Goal: Information Seeking & Learning: Find specific fact

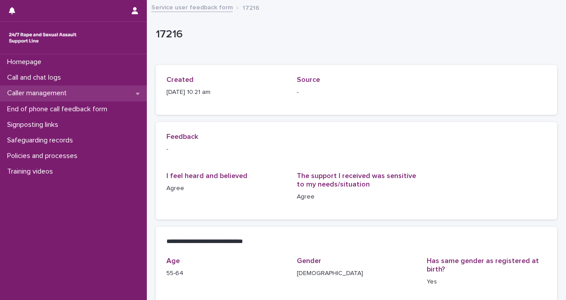
click at [76, 92] on div "Caller management" at bounding box center [73, 93] width 147 height 16
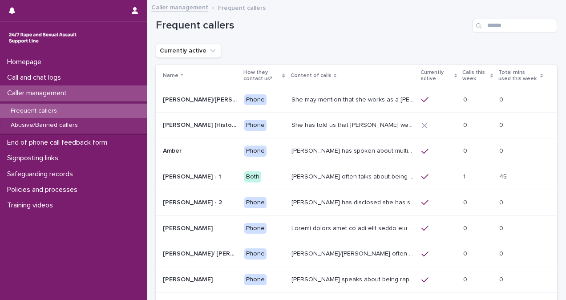
click at [511, 34] on div "Frequent callers" at bounding box center [356, 22] width 401 height 43
click at [511, 26] on input "Search" at bounding box center [514, 26] width 84 height 14
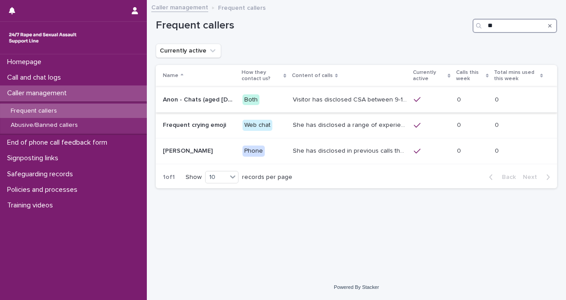
type input "**"
click at [313, 101] on p "Visitor has disclosed CSA between 9-12 years of age involving brother in law wh…" at bounding box center [351, 98] width 116 height 9
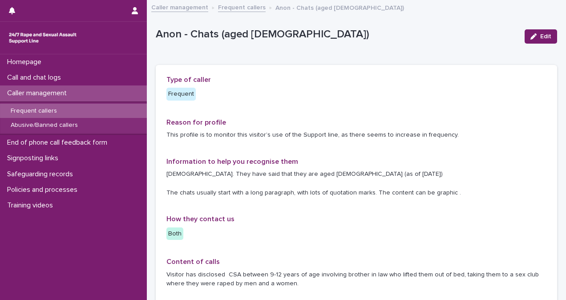
click at [249, 9] on link "Frequent callers" at bounding box center [242, 7] width 48 height 10
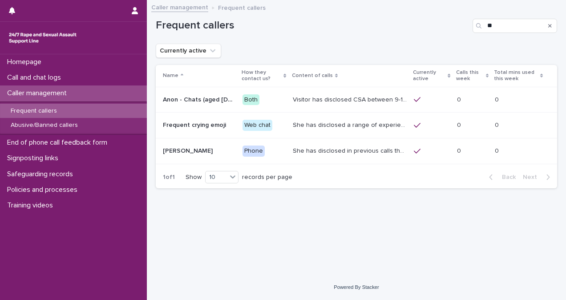
click at [342, 95] on p "Visitor has disclosed CSA between 9-12 years of age involving brother in law wh…" at bounding box center [351, 98] width 116 height 9
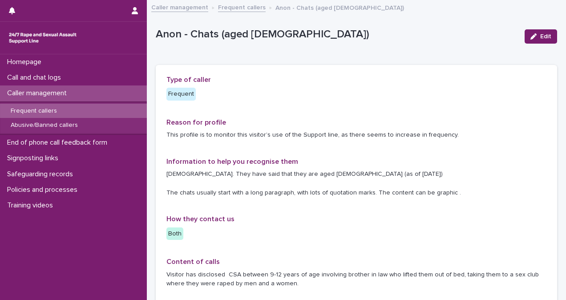
click at [57, 110] on p "Frequent callers" at bounding box center [34, 111] width 60 height 8
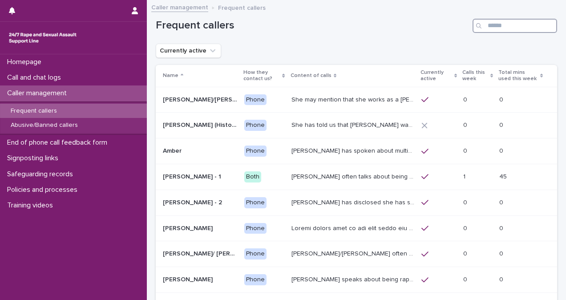
click at [494, 21] on input "Search" at bounding box center [514, 26] width 84 height 14
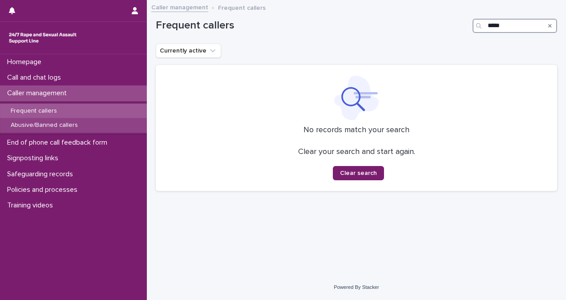
type input "*****"
click at [92, 125] on div "Abusive/Banned callers" at bounding box center [73, 125] width 147 height 15
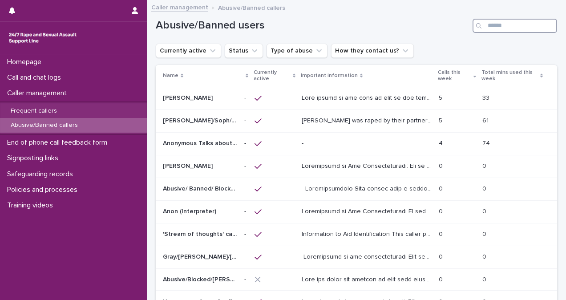
click at [513, 28] on input "Search" at bounding box center [514, 26] width 84 height 14
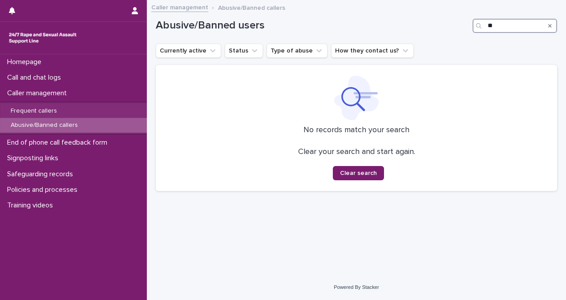
type input "*"
type input "******"
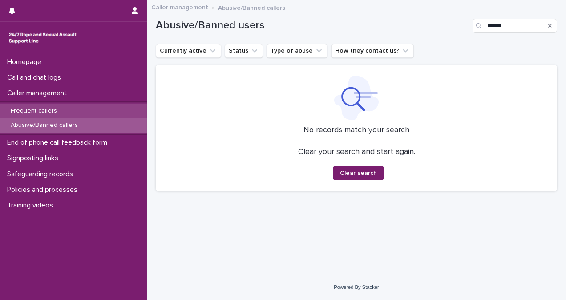
click at [96, 105] on div "Frequent callers" at bounding box center [73, 111] width 147 height 15
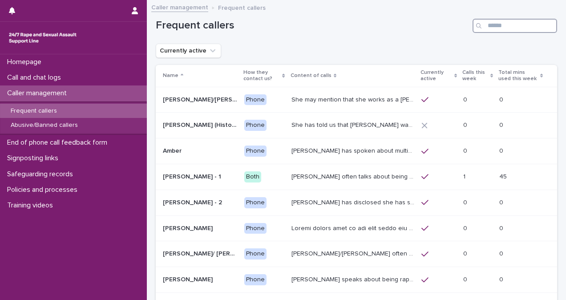
click at [486, 24] on input "Search" at bounding box center [514, 26] width 84 height 14
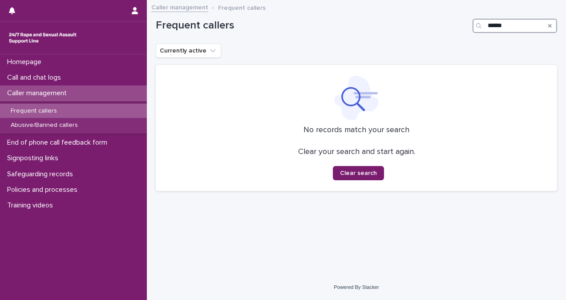
type input "******"
click at [88, 108] on div "Frequent callers" at bounding box center [73, 111] width 147 height 15
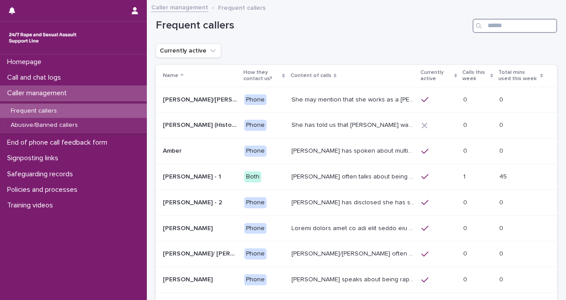
click at [491, 25] on input "Search" at bounding box center [514, 26] width 84 height 14
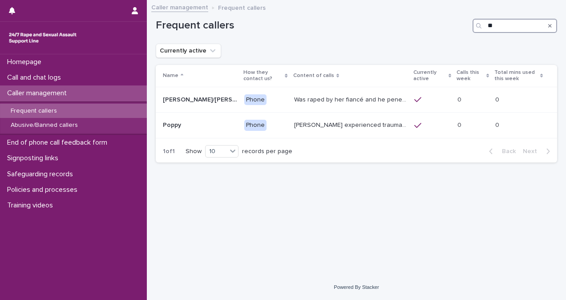
type input "*"
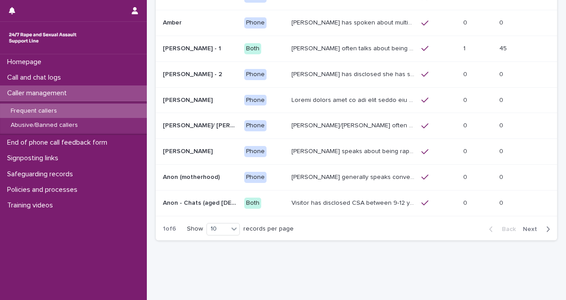
scroll to position [128, 0]
click at [526, 226] on span "Next" at bounding box center [533, 229] width 20 height 6
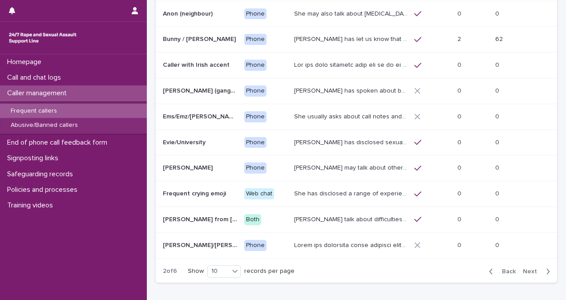
scroll to position [85, 0]
click at [523, 269] on span "Next" at bounding box center [533, 272] width 20 height 6
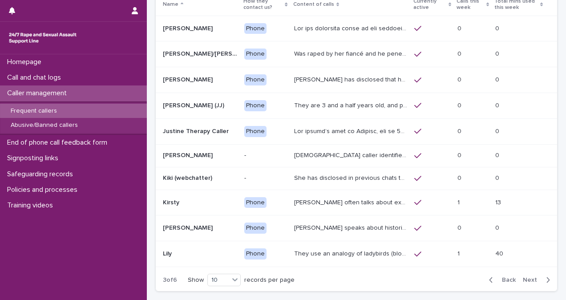
scroll to position [78, 0]
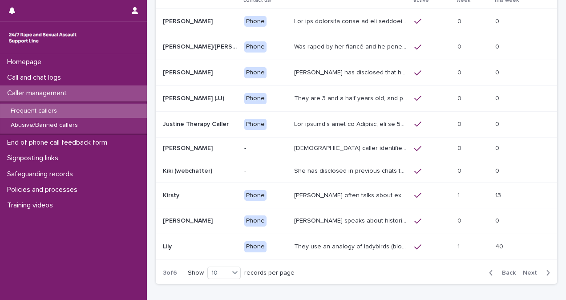
click at [523, 271] on span "Next" at bounding box center [533, 272] width 20 height 6
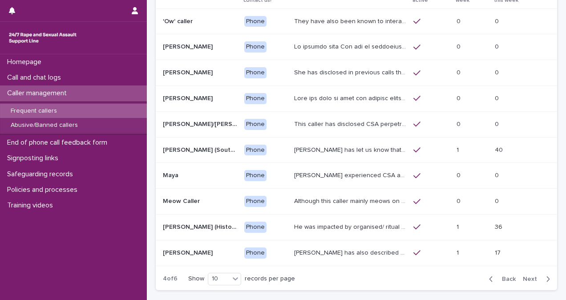
scroll to position [81, 0]
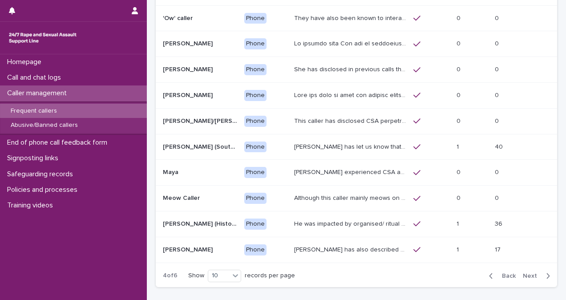
click at [527, 273] on span "Next" at bounding box center [533, 276] width 20 height 6
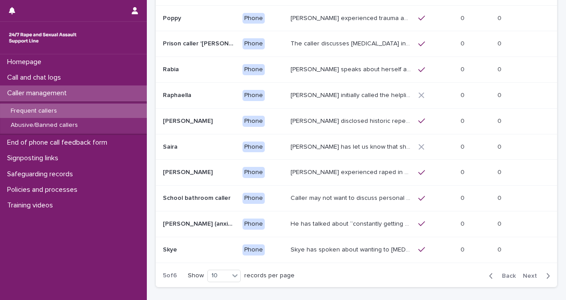
click at [527, 273] on span "Next" at bounding box center [533, 276] width 20 height 6
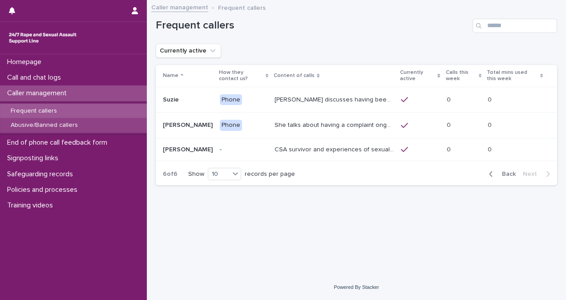
click at [69, 130] on div "Abusive/Banned callers" at bounding box center [73, 125] width 147 height 15
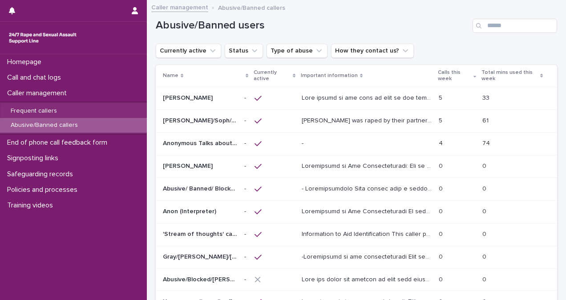
click at [324, 121] on p "[PERSON_NAME] was raped by their partner last year and they're currently facing…" at bounding box center [368, 119] width 132 height 9
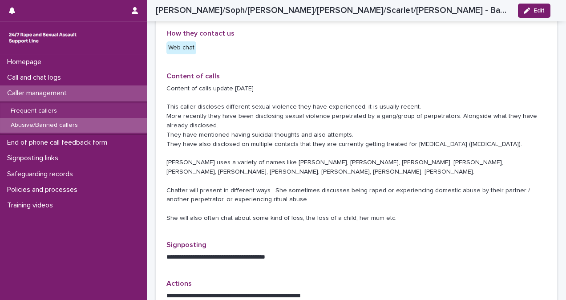
scroll to position [427, 0]
